Goal: Task Accomplishment & Management: Manage account settings

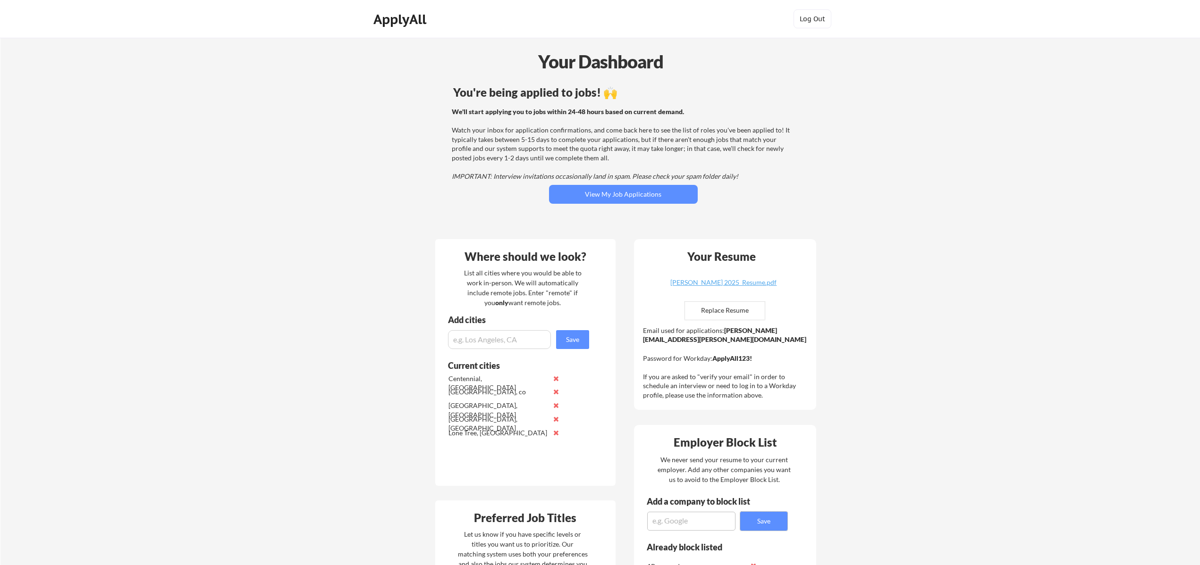
scroll to position [344, 0]
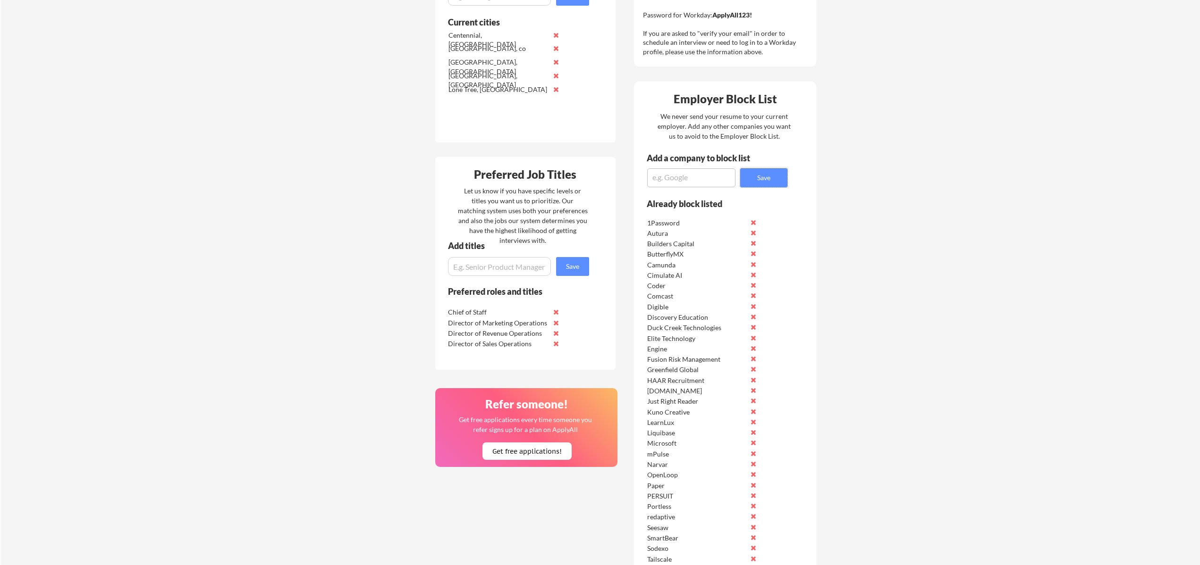
click at [683, 177] on textarea at bounding box center [691, 178] width 88 height 19
type textarea "R"
type textarea "Trackunit"
click at [764, 184] on button "Save" at bounding box center [763, 178] width 47 height 19
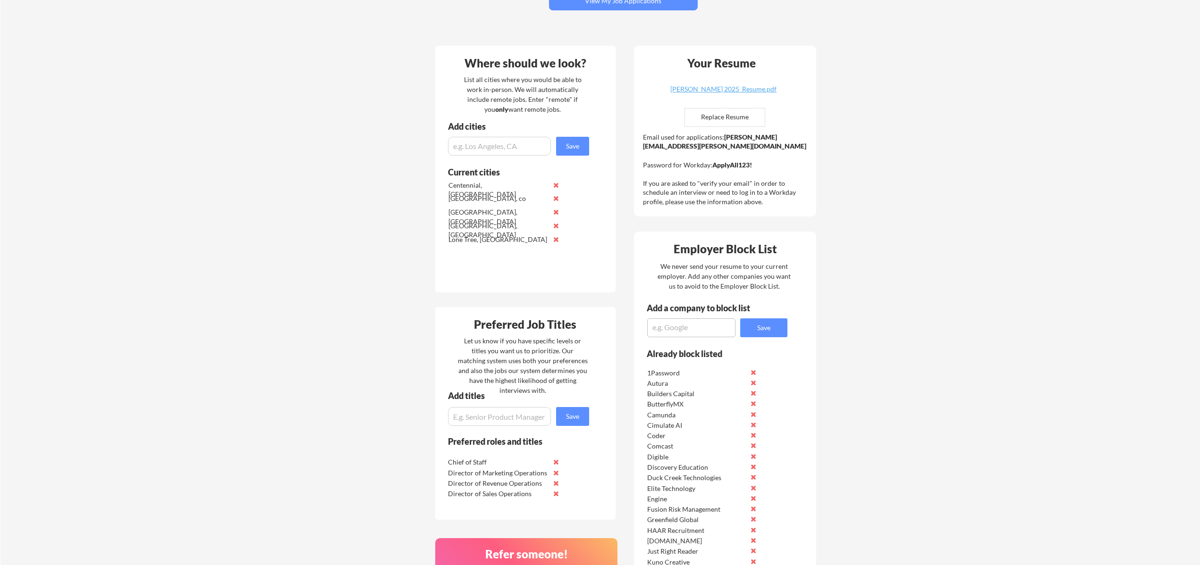
scroll to position [0, 0]
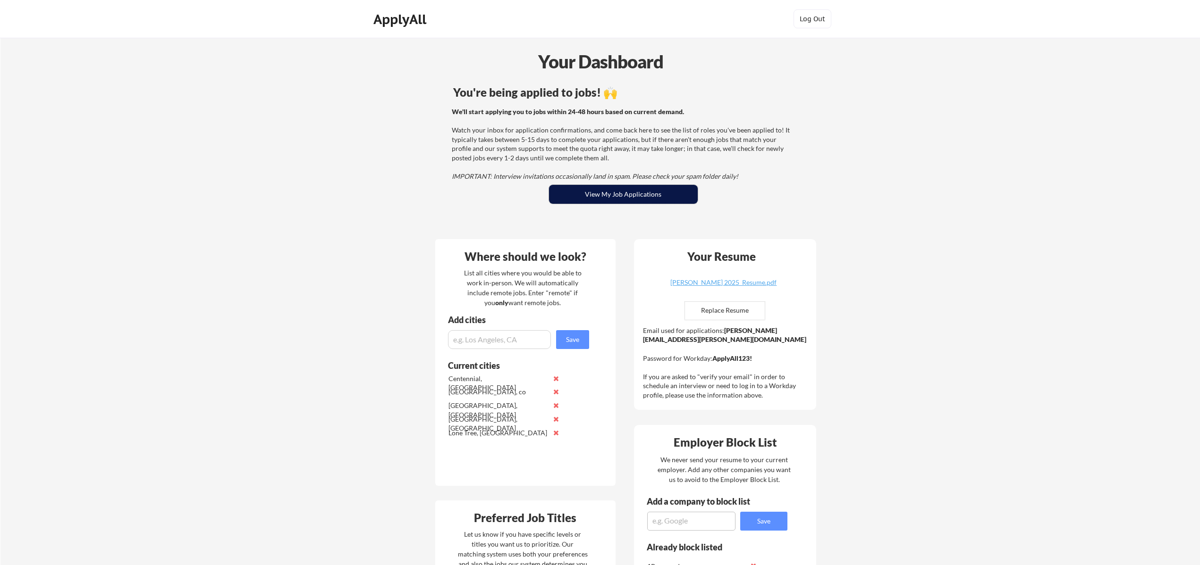
click at [607, 198] on button "View My Job Applications" at bounding box center [623, 194] width 149 height 19
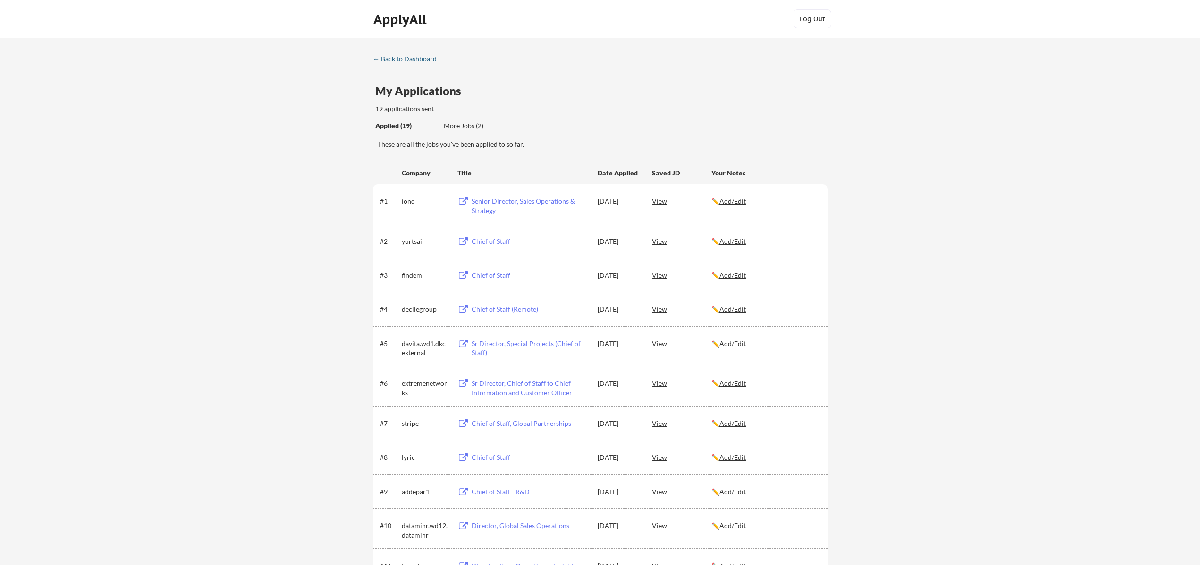
click at [420, 58] on div "← Back to Dashboard" at bounding box center [408, 59] width 71 height 7
